Goal: Task Accomplishment & Management: Manage account settings

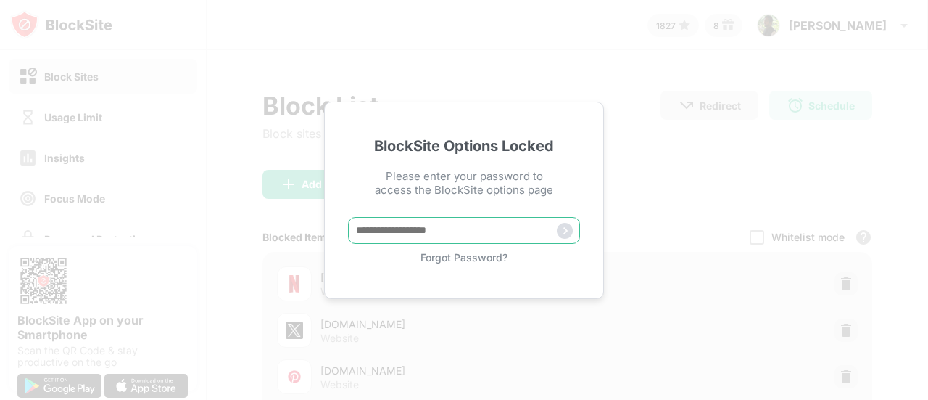
click at [463, 223] on input "text" at bounding box center [464, 230] width 232 height 27
type input "**********"
click at [558, 231] on img at bounding box center [565, 231] width 16 height 16
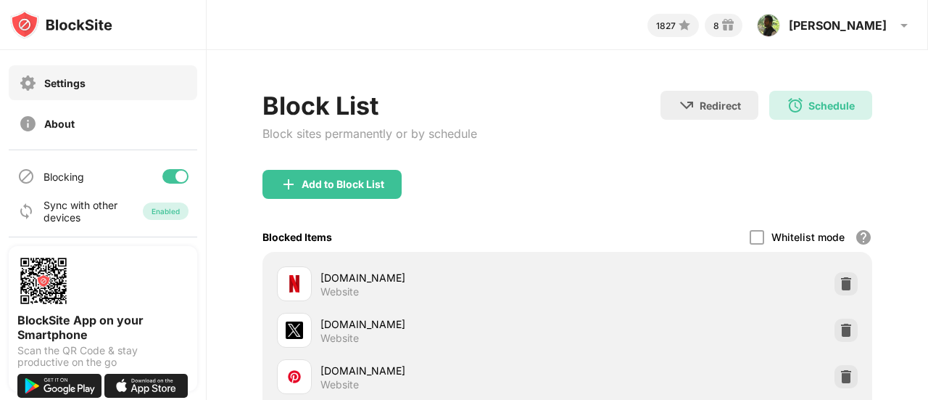
scroll to position [165, 0]
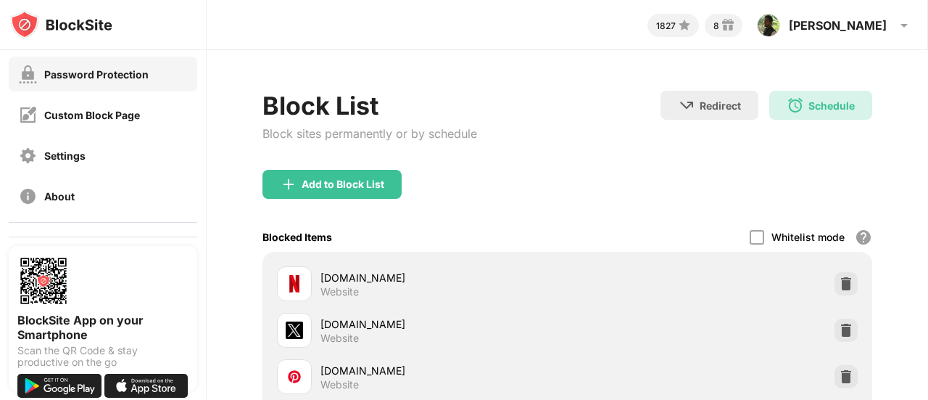
click at [134, 73] on div "Password Protection" at bounding box center [96, 74] width 104 height 12
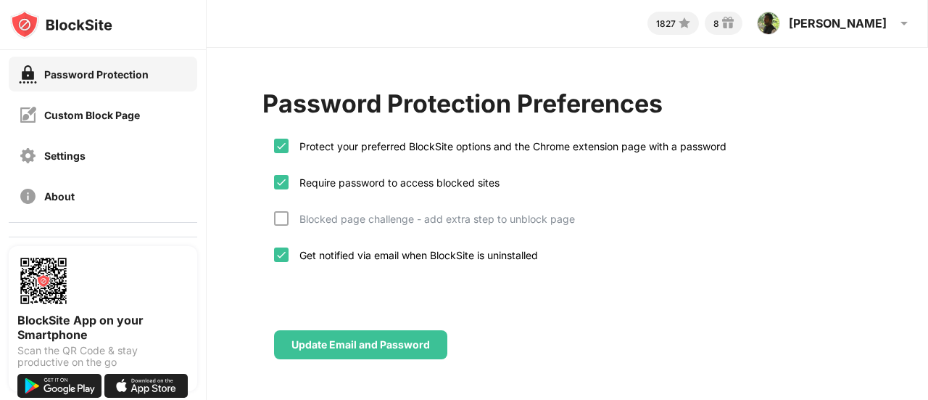
scroll to position [13, 0]
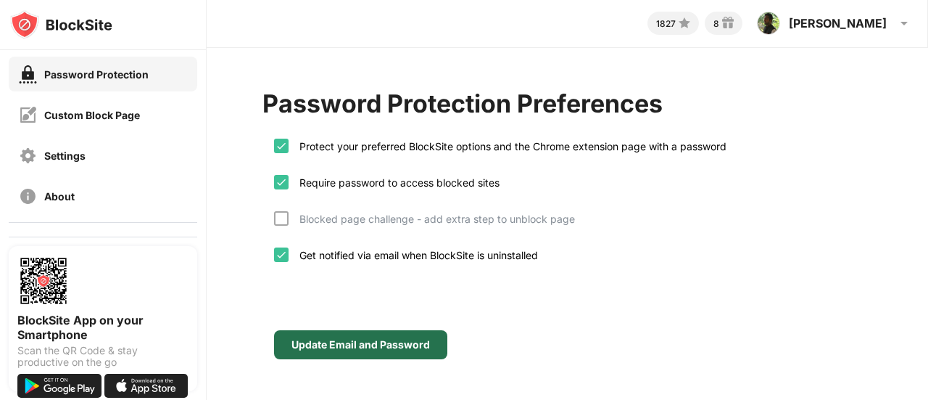
click at [376, 339] on div "Update Email and Password" at bounding box center [361, 345] width 139 height 12
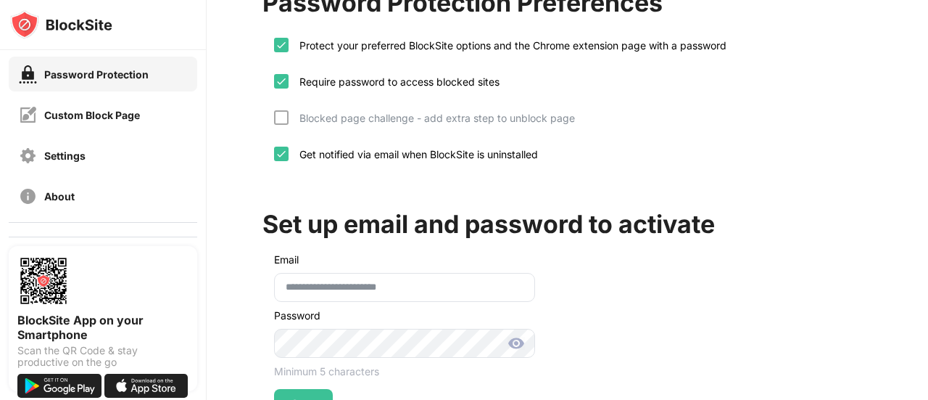
scroll to position [171, 0]
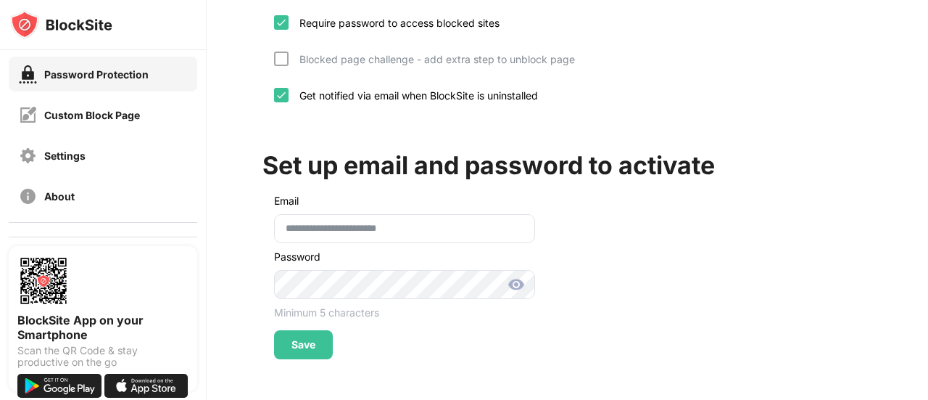
click at [516, 276] on img at bounding box center [516, 284] width 17 height 17
click at [293, 339] on div "Save" at bounding box center [304, 345] width 24 height 12
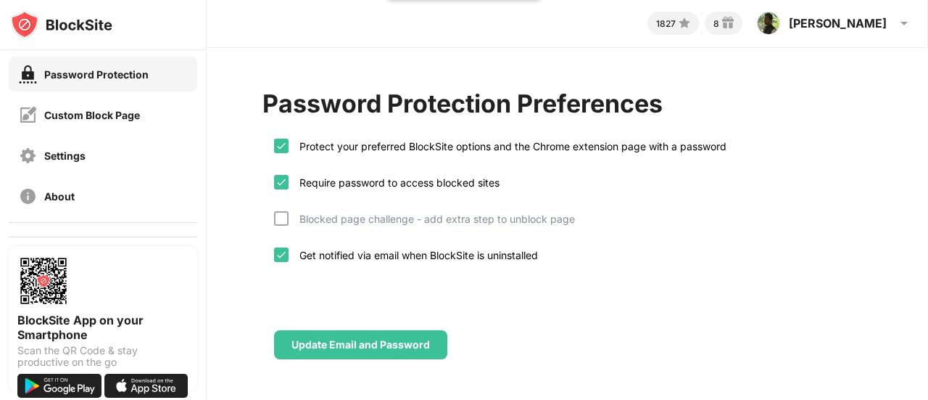
scroll to position [13, 0]
click at [670, 310] on div "Update Email and Password" at bounding box center [568, 321] width 610 height 75
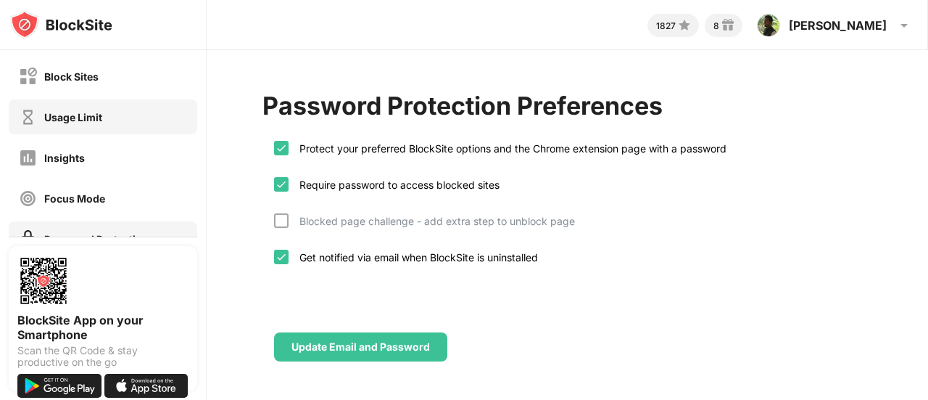
scroll to position [237, 0]
